Goal: Information Seeking & Learning: Check status

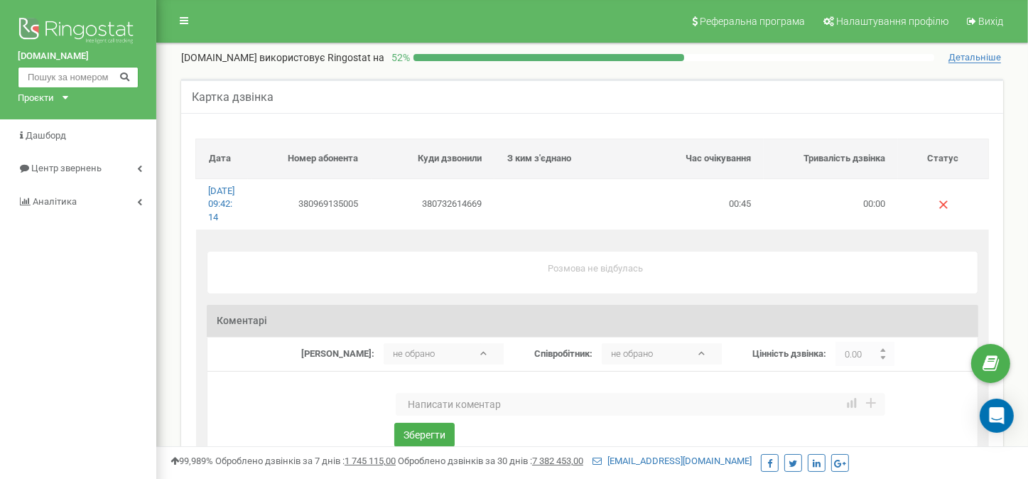
click at [70, 69] on input "text" at bounding box center [78, 77] width 121 height 21
click at [75, 72] on input "text" at bounding box center [78, 77] width 121 height 21
paste input "380969135005"
type input "380969135005"
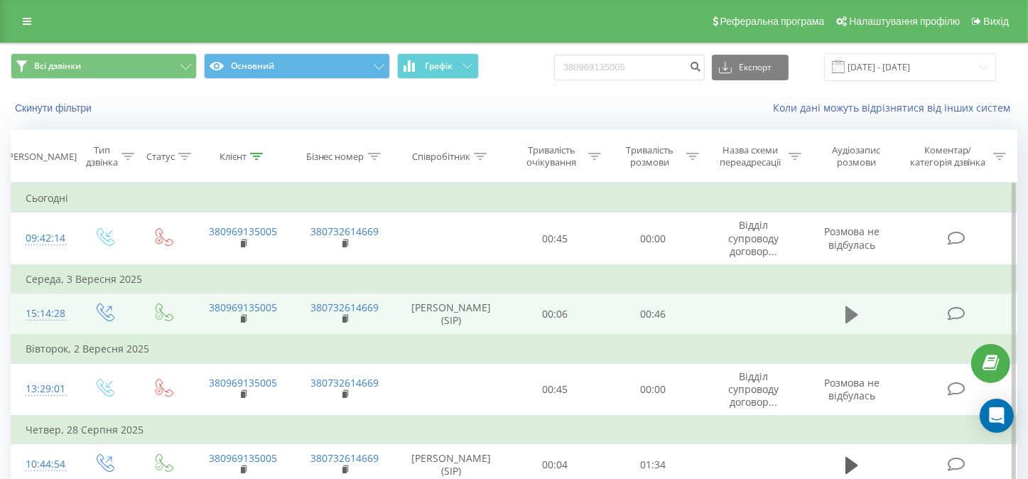
click at [854, 310] on icon at bounding box center [851, 313] width 13 height 17
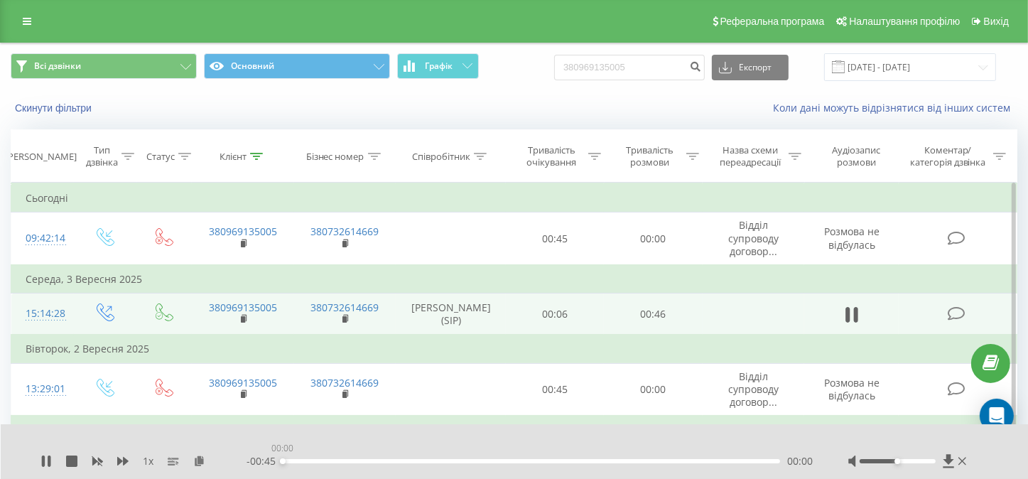
drag, startPoint x: 736, startPoint y: 461, endPoint x: 275, endPoint y: 462, distance: 461.1
click at [275, 462] on div "- 00:45 00:00 00:00" at bounding box center [530, 461] width 566 height 14
click at [45, 464] on icon at bounding box center [45, 460] width 11 height 11
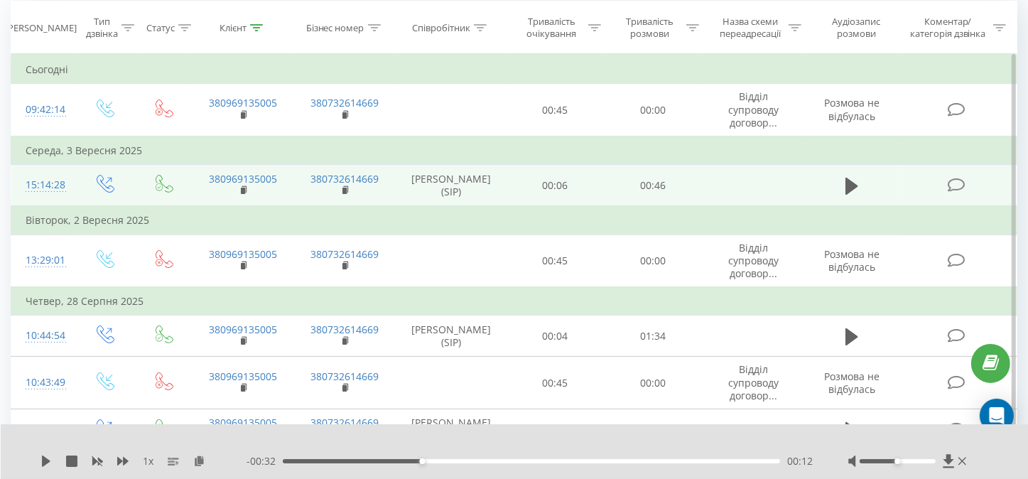
scroll to position [142, 0]
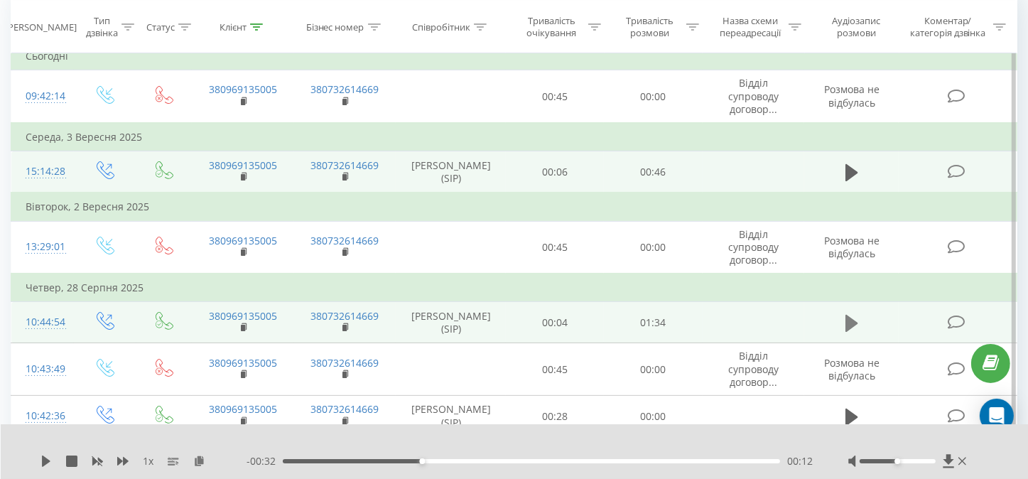
click at [848, 317] on icon at bounding box center [851, 323] width 13 height 17
click at [853, 318] on icon at bounding box center [851, 323] width 13 height 20
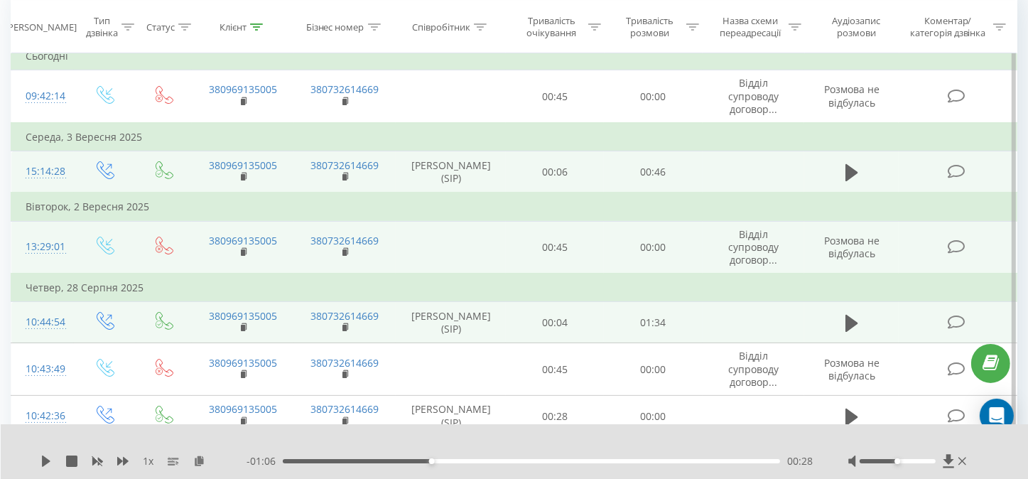
scroll to position [0, 0]
